Goal: Communication & Community: Answer question/provide support

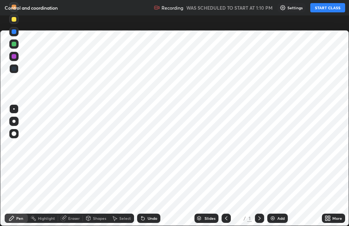
scroll to position [226, 349]
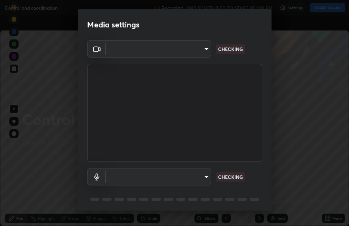
type input "094ffe3f61abc64f3ce73721aab664ef57d10a5fc7d187ad1ef3fa5fd4d2b427"
type input "default"
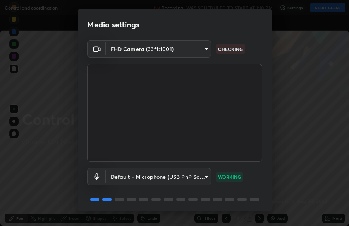
scroll to position [27, 0]
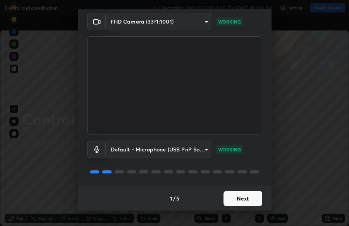
click at [246, 200] on button "Next" at bounding box center [242, 198] width 39 height 15
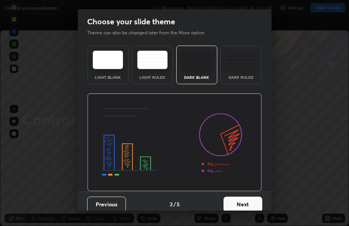
click at [248, 200] on button "Next" at bounding box center [242, 204] width 39 height 15
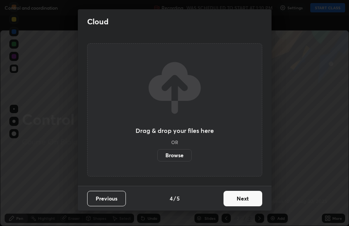
click at [249, 200] on button "Next" at bounding box center [242, 198] width 39 height 15
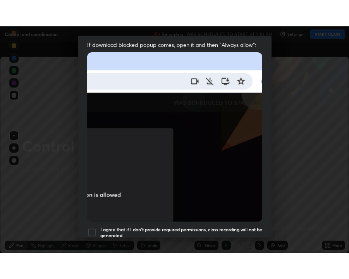
scroll to position [185, 0]
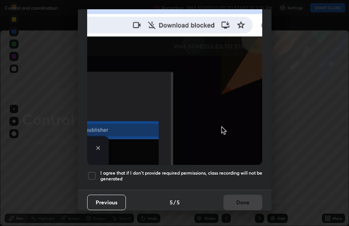
click at [193, 172] on h5 "I agree that if I don't provide required permissions, class recording will not …" at bounding box center [181, 176] width 162 height 12
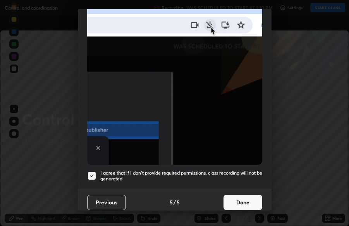
click at [240, 200] on button "Done" at bounding box center [242, 202] width 39 height 15
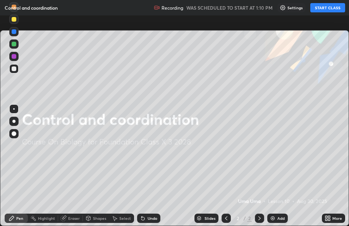
click at [323, 8] on button "START CLASS" at bounding box center [327, 7] width 35 height 9
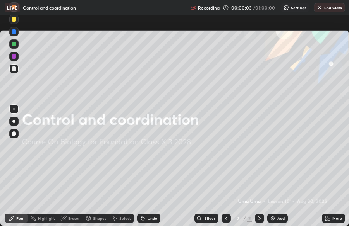
click at [326, 216] on icon at bounding box center [326, 217] width 2 height 2
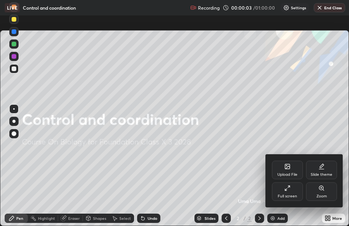
click at [293, 189] on div "Full screen" at bounding box center [287, 192] width 31 height 19
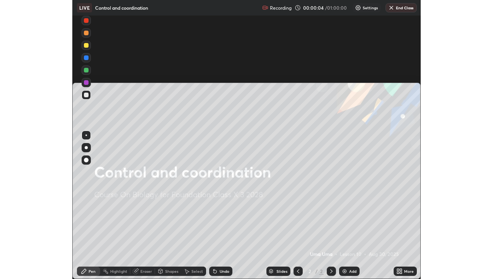
scroll to position [279, 349]
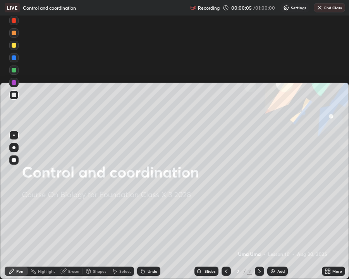
click at [278, 226] on div "Add" at bounding box center [280, 271] width 7 height 4
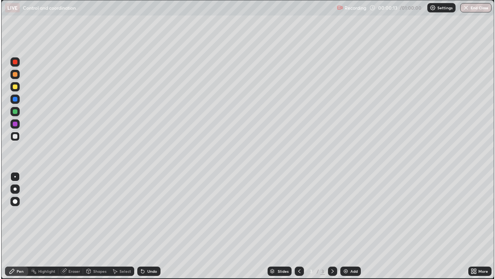
scroll to position [279, 495]
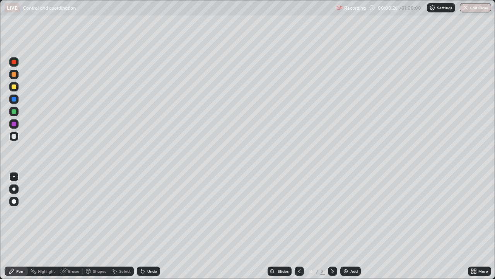
click at [17, 87] on div at bounding box center [13, 86] width 9 height 9
click at [16, 87] on div at bounding box center [14, 86] width 5 height 5
click at [14, 110] on div at bounding box center [14, 111] width 5 height 5
click at [13, 137] on div at bounding box center [14, 136] width 5 height 5
click at [14, 125] on div at bounding box center [14, 124] width 5 height 5
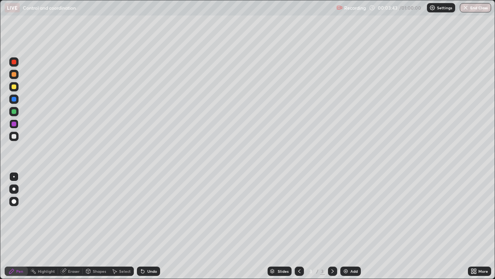
click at [15, 139] on div at bounding box center [13, 136] width 9 height 9
click at [16, 122] on div at bounding box center [13, 123] width 9 height 9
click at [21, 226] on div "Pen" at bounding box center [19, 271] width 7 height 4
click at [14, 137] on div at bounding box center [14, 136] width 5 height 5
click at [14, 123] on div at bounding box center [14, 124] width 5 height 5
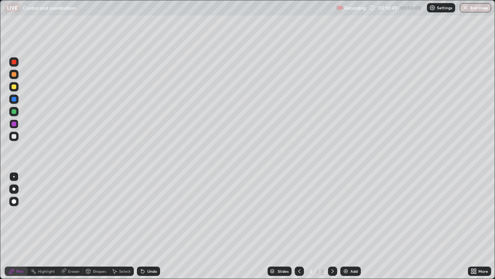
click at [347, 226] on img at bounding box center [346, 271] width 6 height 6
click at [310, 226] on div "4" at bounding box center [311, 271] width 8 height 5
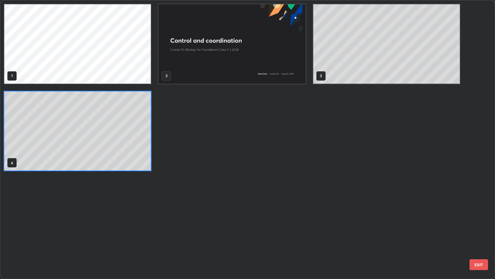
scroll to position [276, 491]
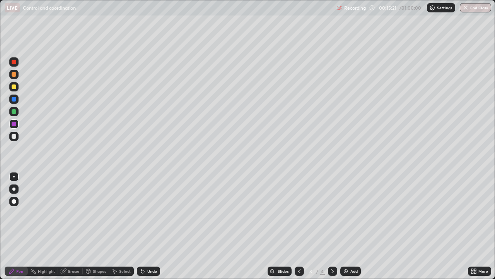
click at [346, 226] on img at bounding box center [346, 271] width 6 height 6
click at [14, 86] on div at bounding box center [14, 86] width 5 height 5
click at [16, 137] on div at bounding box center [14, 136] width 5 height 5
click at [15, 123] on div at bounding box center [14, 124] width 5 height 5
click at [14, 136] on div at bounding box center [14, 136] width 5 height 5
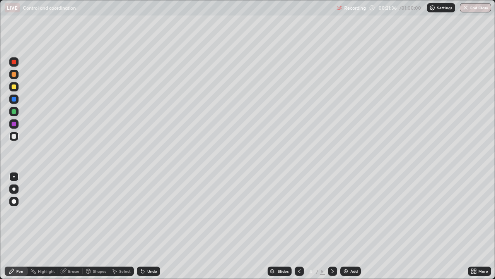
click at [14, 124] on div at bounding box center [14, 124] width 5 height 5
click at [14, 136] on div at bounding box center [14, 136] width 5 height 5
click at [14, 125] on div at bounding box center [14, 124] width 5 height 5
click at [15, 138] on div at bounding box center [14, 136] width 5 height 5
click at [14, 124] on div at bounding box center [14, 124] width 5 height 5
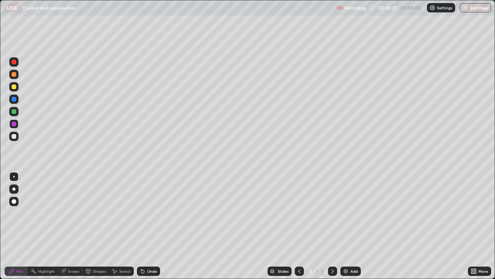
click at [348, 226] on div "Add" at bounding box center [351, 270] width 21 height 9
click at [15, 87] on div at bounding box center [14, 86] width 5 height 5
click at [16, 135] on div at bounding box center [14, 136] width 5 height 5
click at [15, 125] on div at bounding box center [14, 124] width 5 height 5
click at [14, 87] on div at bounding box center [14, 86] width 5 height 5
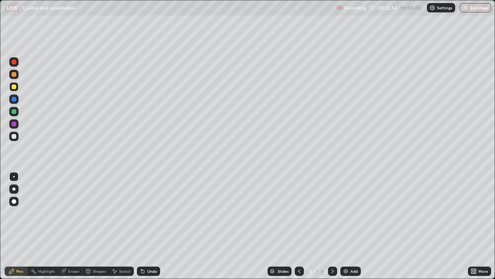
click at [13, 136] on div at bounding box center [14, 136] width 5 height 5
click at [15, 113] on div at bounding box center [14, 111] width 5 height 5
click at [14, 136] on div at bounding box center [14, 136] width 5 height 5
click at [13, 125] on div at bounding box center [14, 124] width 5 height 5
click at [14, 135] on div at bounding box center [14, 136] width 5 height 5
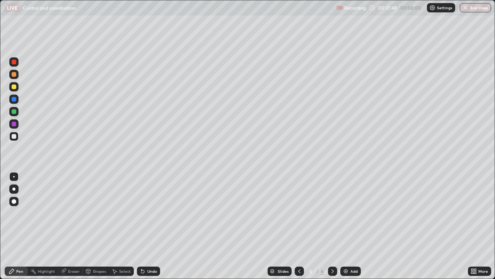
click at [14, 87] on div at bounding box center [14, 86] width 5 height 5
click at [14, 136] on div at bounding box center [14, 136] width 5 height 5
click at [14, 86] on div at bounding box center [14, 86] width 5 height 5
click at [14, 135] on div at bounding box center [14, 136] width 5 height 5
click at [15, 124] on div at bounding box center [14, 124] width 5 height 5
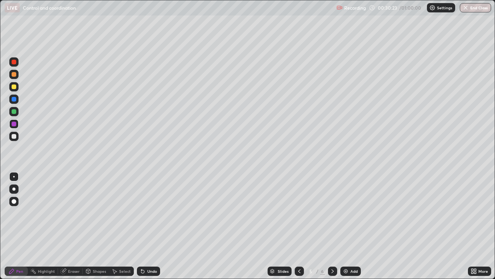
click at [15, 113] on div at bounding box center [14, 111] width 5 height 5
click at [15, 99] on div at bounding box center [14, 99] width 5 height 5
click at [14, 124] on div at bounding box center [14, 124] width 5 height 5
click at [15, 99] on div at bounding box center [14, 99] width 5 height 5
click at [13, 112] on div at bounding box center [14, 111] width 5 height 5
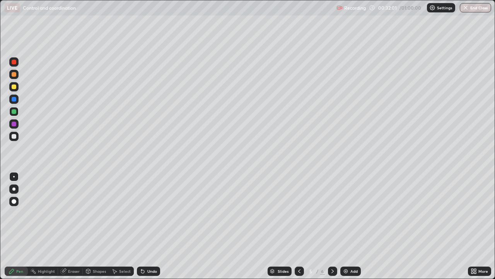
click at [14, 86] on div at bounding box center [14, 86] width 5 height 5
click at [343, 226] on div "Add" at bounding box center [351, 270] width 21 height 9
click at [14, 137] on div at bounding box center [14, 136] width 5 height 5
click at [14, 111] on div at bounding box center [14, 111] width 5 height 5
click at [15, 124] on div at bounding box center [14, 124] width 5 height 5
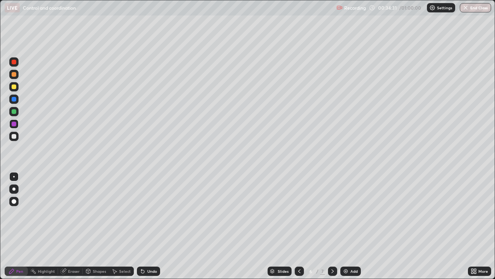
click at [14, 137] on div at bounding box center [14, 136] width 5 height 5
click at [14, 88] on div at bounding box center [14, 86] width 5 height 5
click at [15, 125] on div at bounding box center [14, 124] width 5 height 5
click at [72, 226] on div "Eraser" at bounding box center [74, 271] width 12 height 4
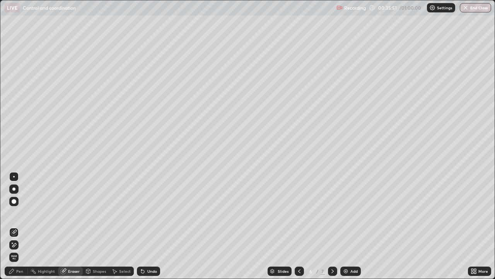
click at [16, 226] on div "Pen" at bounding box center [16, 270] width 23 height 9
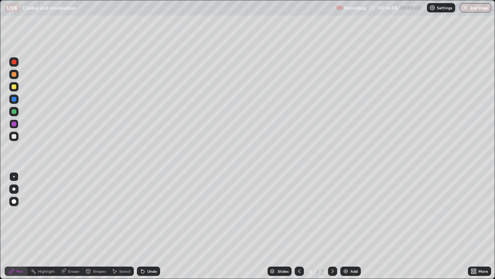
click at [16, 137] on div at bounding box center [14, 136] width 5 height 5
click at [15, 139] on div at bounding box center [13, 136] width 9 height 9
click at [70, 226] on div "Eraser" at bounding box center [74, 271] width 12 height 4
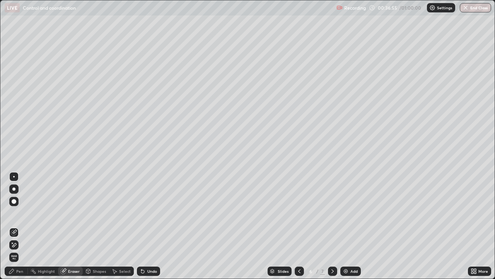
click at [22, 226] on div "Pen" at bounding box center [19, 271] width 7 height 4
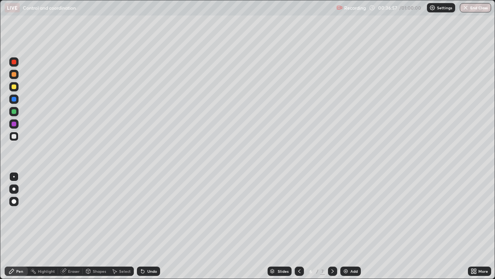
click at [15, 87] on div at bounding box center [14, 86] width 5 height 5
click at [14, 136] on div at bounding box center [14, 136] width 5 height 5
click at [15, 86] on div at bounding box center [14, 86] width 5 height 5
click at [18, 137] on div at bounding box center [13, 136] width 9 height 9
click at [348, 68] on button "Undo" at bounding box center [389, 71] width 22 height 9
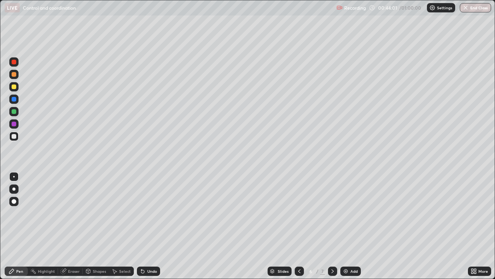
click at [348, 226] on div "Add" at bounding box center [354, 271] width 7 height 4
click at [14, 87] on div at bounding box center [14, 86] width 5 height 5
click at [14, 113] on div at bounding box center [14, 111] width 5 height 5
click at [13, 136] on div at bounding box center [14, 136] width 5 height 5
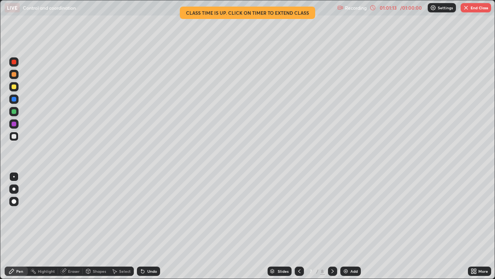
click at [348, 10] on button "End Class" at bounding box center [476, 7] width 31 height 9
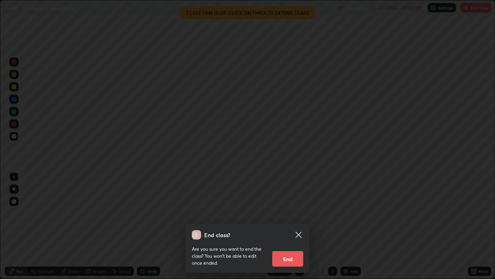
click at [286, 226] on button "End" at bounding box center [287, 258] width 31 height 15
